Goal: Transaction & Acquisition: Obtain resource

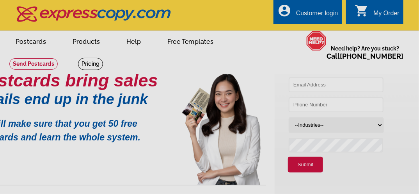
scroll to position [31, 0]
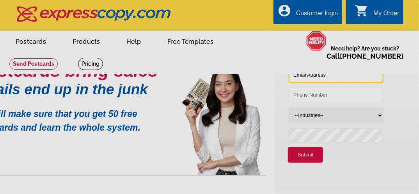
type input "[EMAIL_ADDRESS][DOMAIN_NAME]"
click at [316, 12] on div "Customer login" at bounding box center [317, 15] width 42 height 11
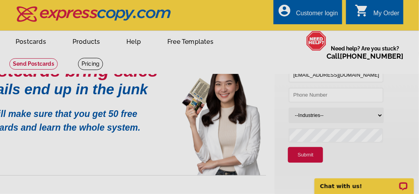
scroll to position [0, 0]
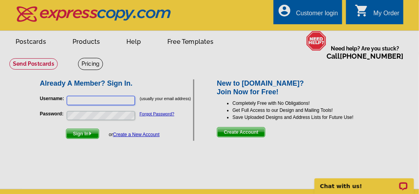
type input "[EMAIL_ADDRESS][DOMAIN_NAME]"
click at [182, 157] on div "Already A Member? Sign In. Username: [EMAIL_ADDRESS][DOMAIN_NAME] (usually your…" at bounding box center [210, 110] width 374 height 94
click at [82, 133] on span "Sign In" at bounding box center [82, 133] width 32 height 9
